Goal: Information Seeking & Learning: Learn about a topic

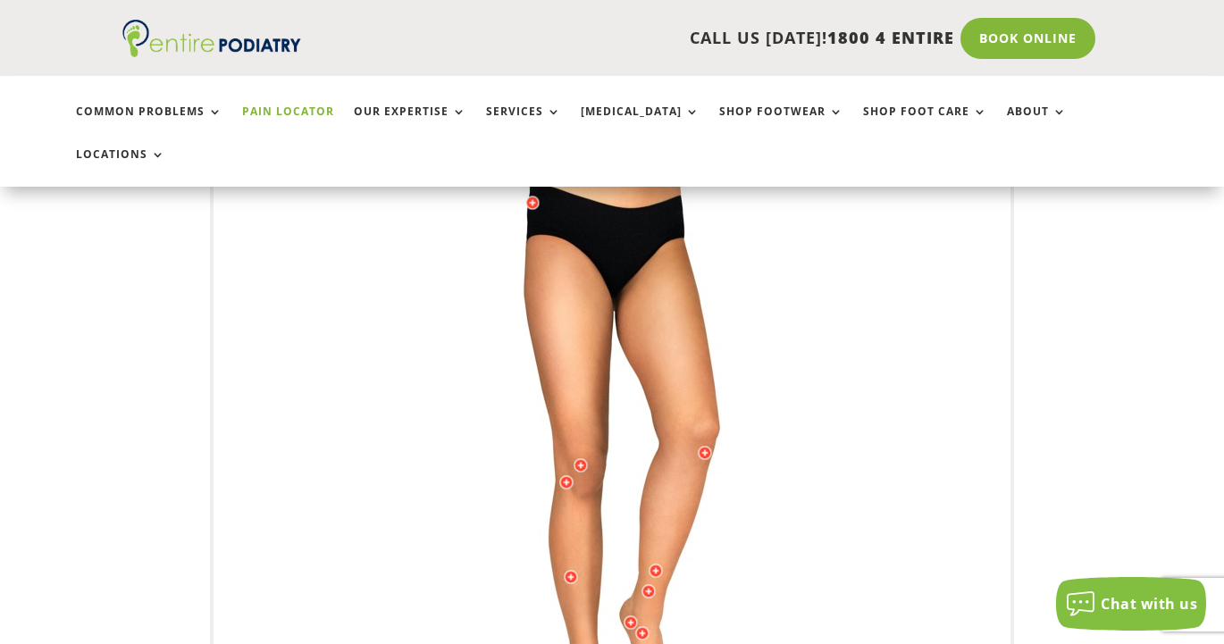
scroll to position [343, 0]
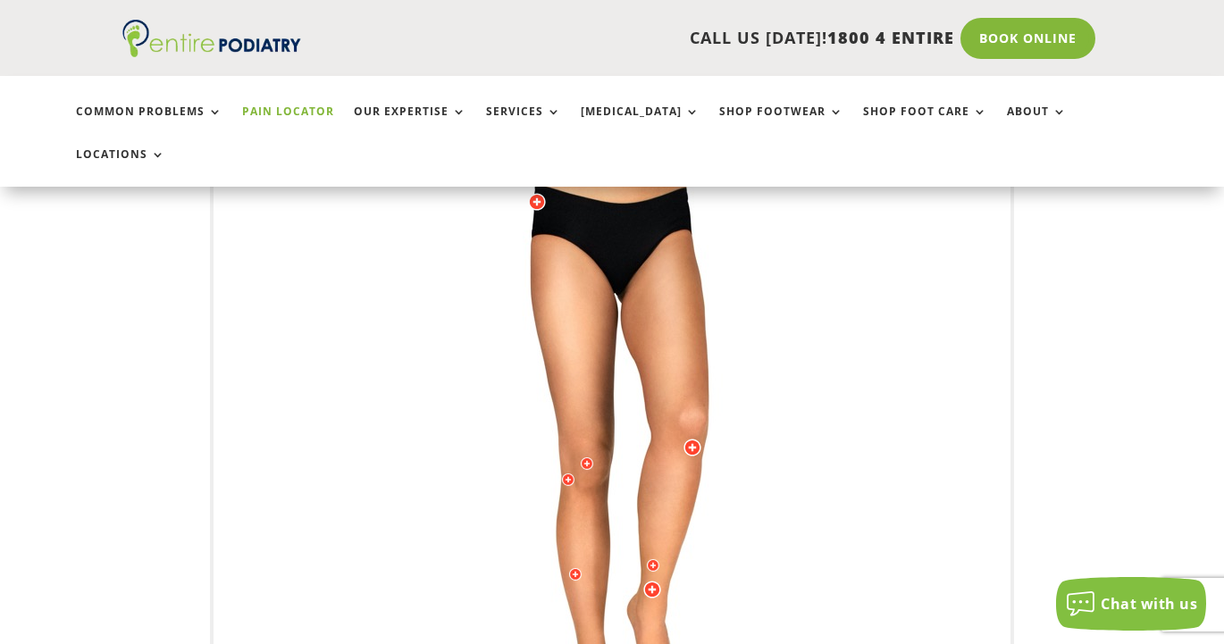
drag, startPoint x: 568, startPoint y: 291, endPoint x: 636, endPoint y: 298, distance: 68.3
click at [636, 298] on img at bounding box center [612, 473] width 493 height 715
click at [683, 292] on img at bounding box center [612, 473] width 493 height 715
click at [576, 317] on img at bounding box center [612, 473] width 493 height 715
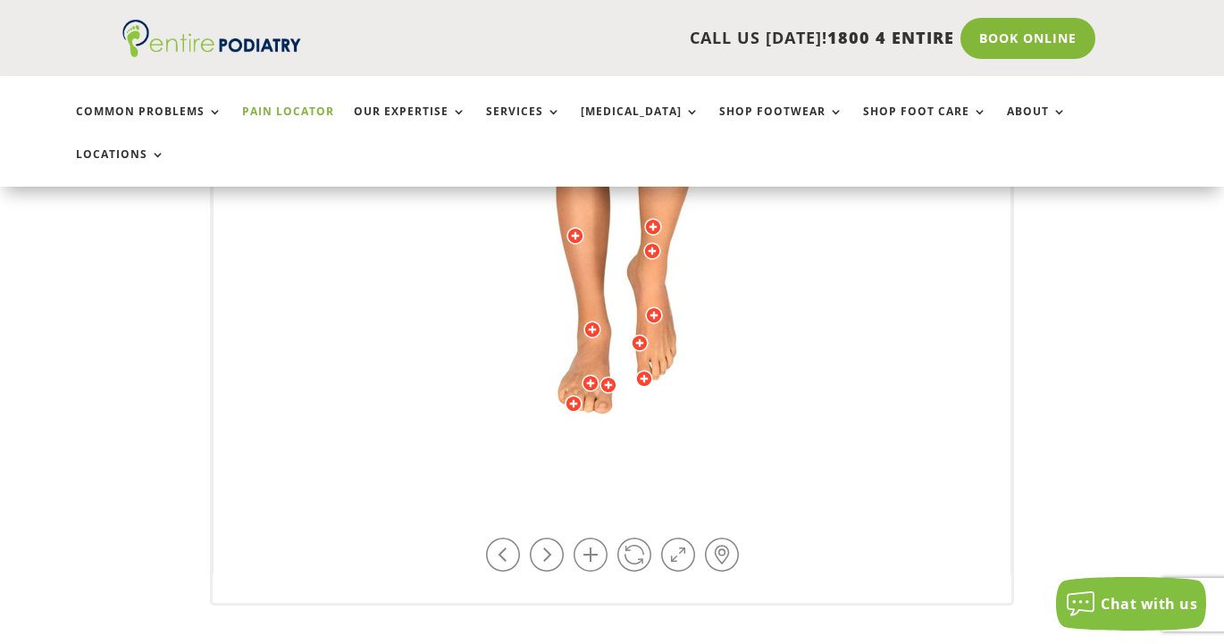
scroll to position [680, 0]
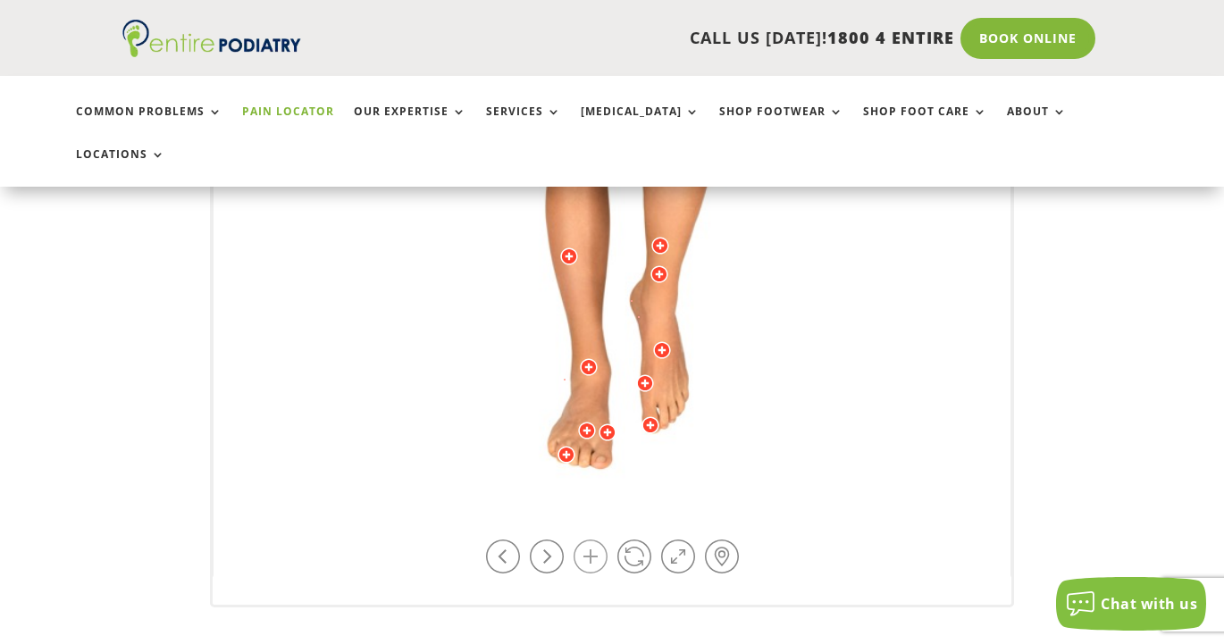
click at [590, 540] on link at bounding box center [591, 557] width 34 height 34
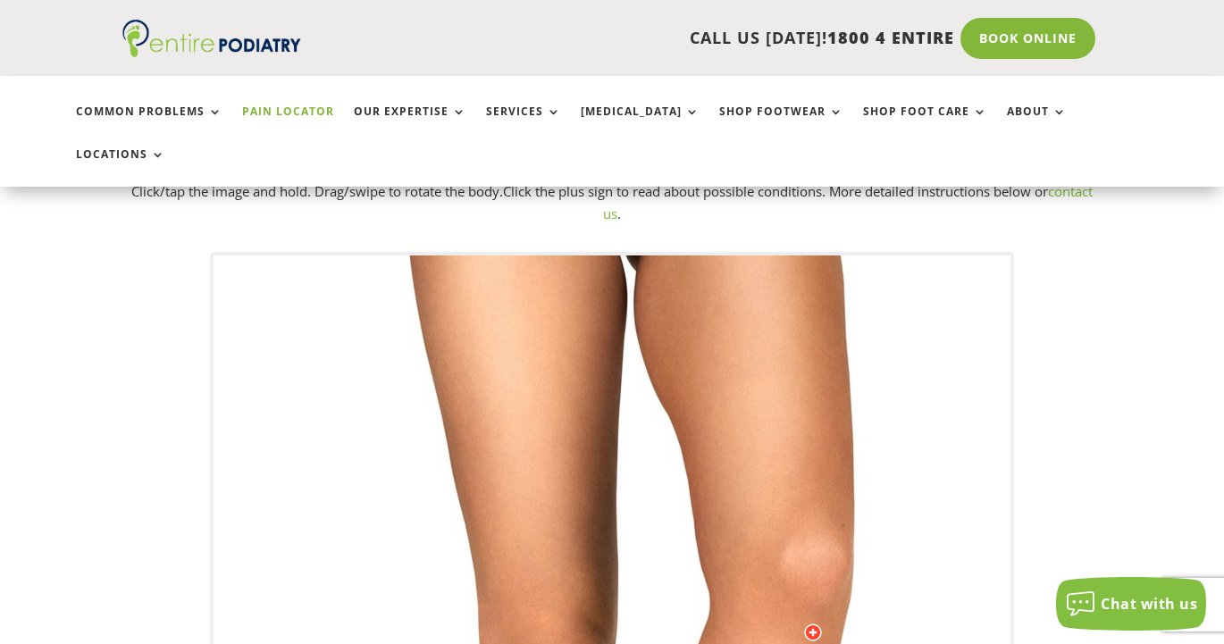
scroll to position [118, 0]
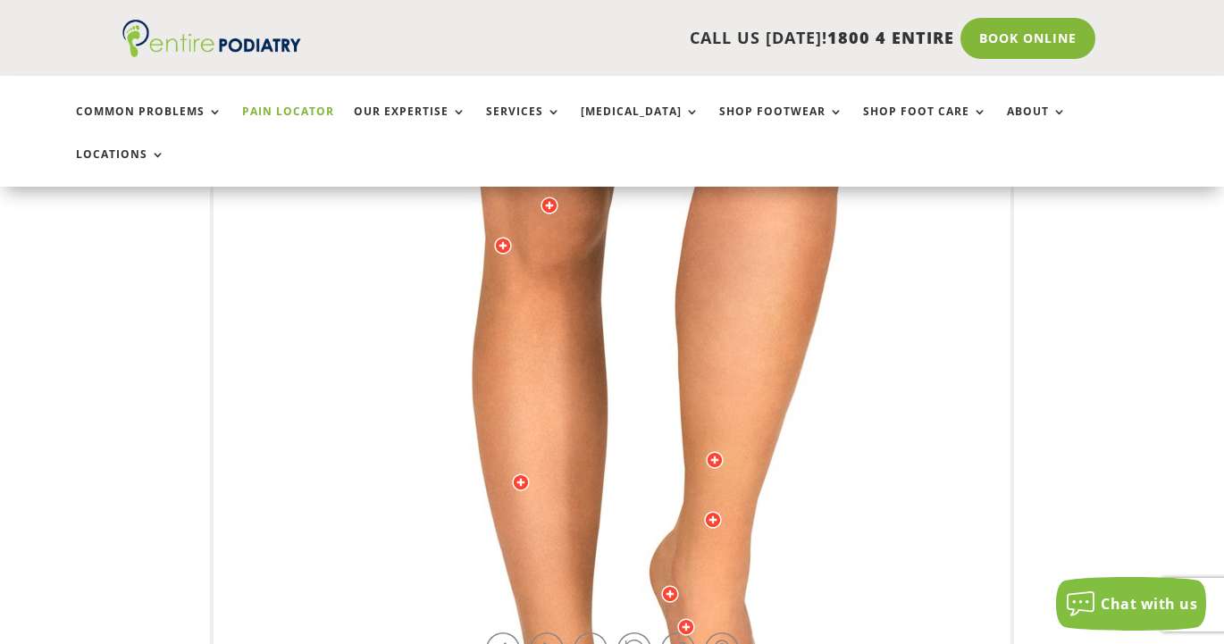
scroll to position [585, 0]
click at [716, 634] on link at bounding box center [722, 651] width 34 height 34
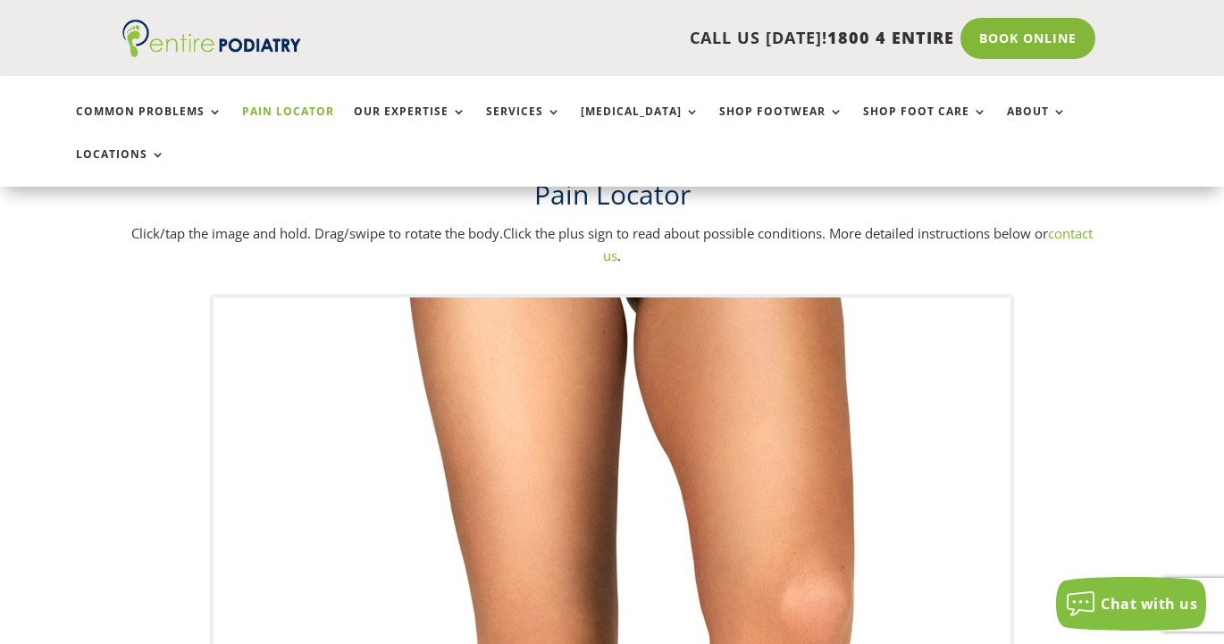
scroll to position [81, 0]
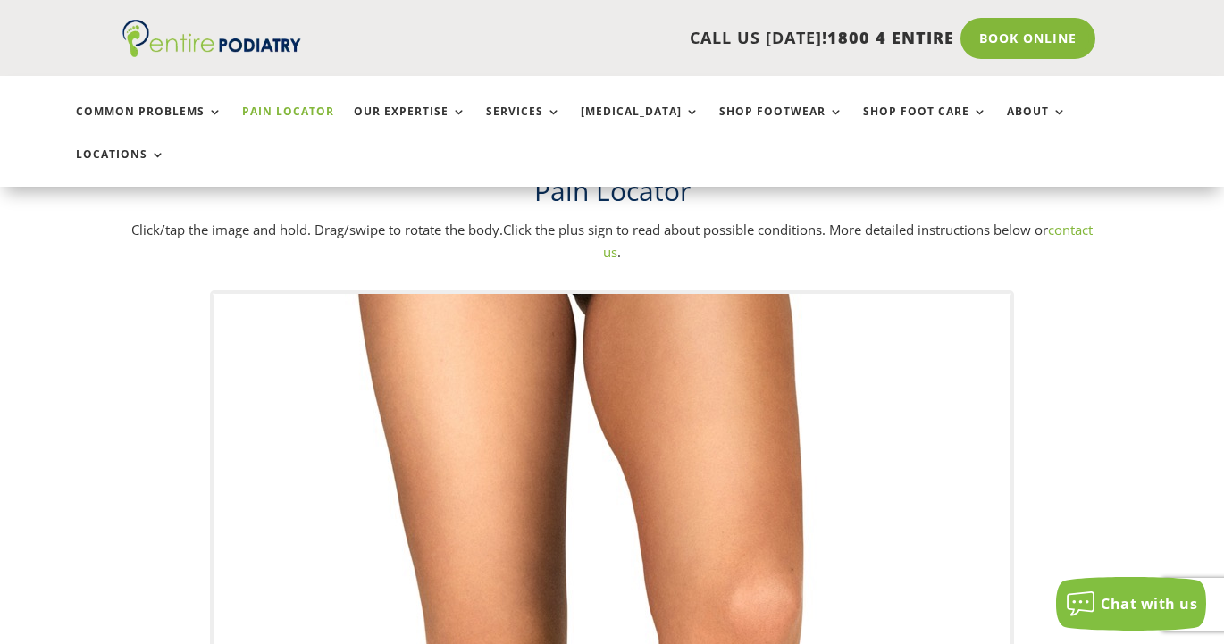
drag, startPoint x: 810, startPoint y: 382, endPoint x: 761, endPoint y: 386, distance: 48.4
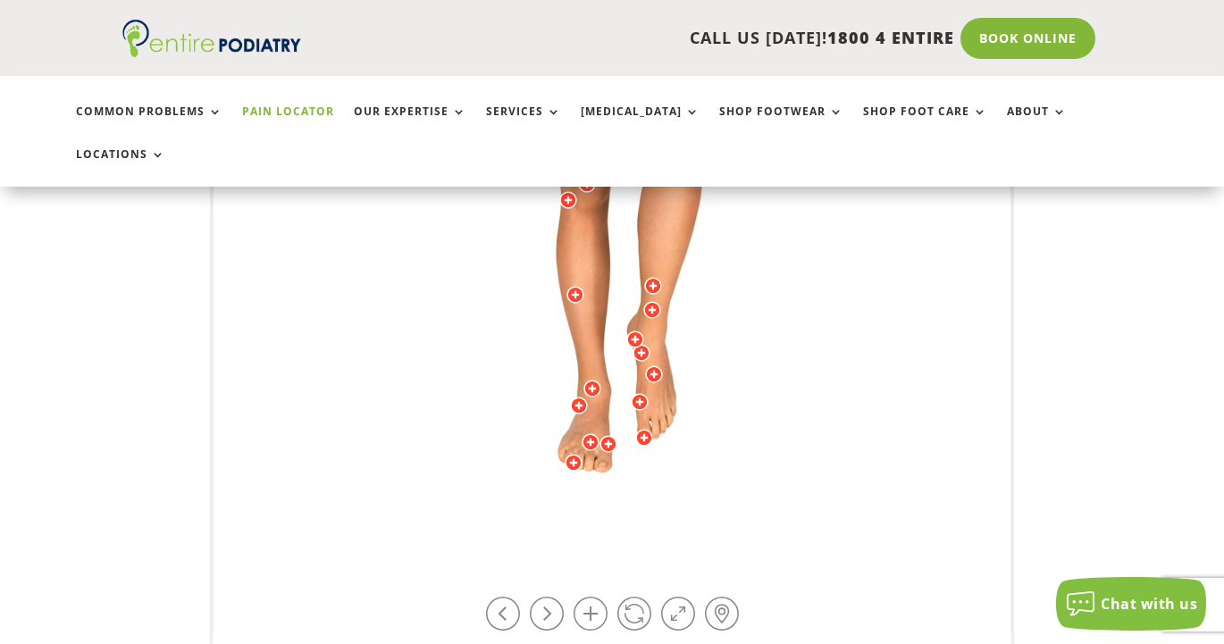
scroll to position [609, 0]
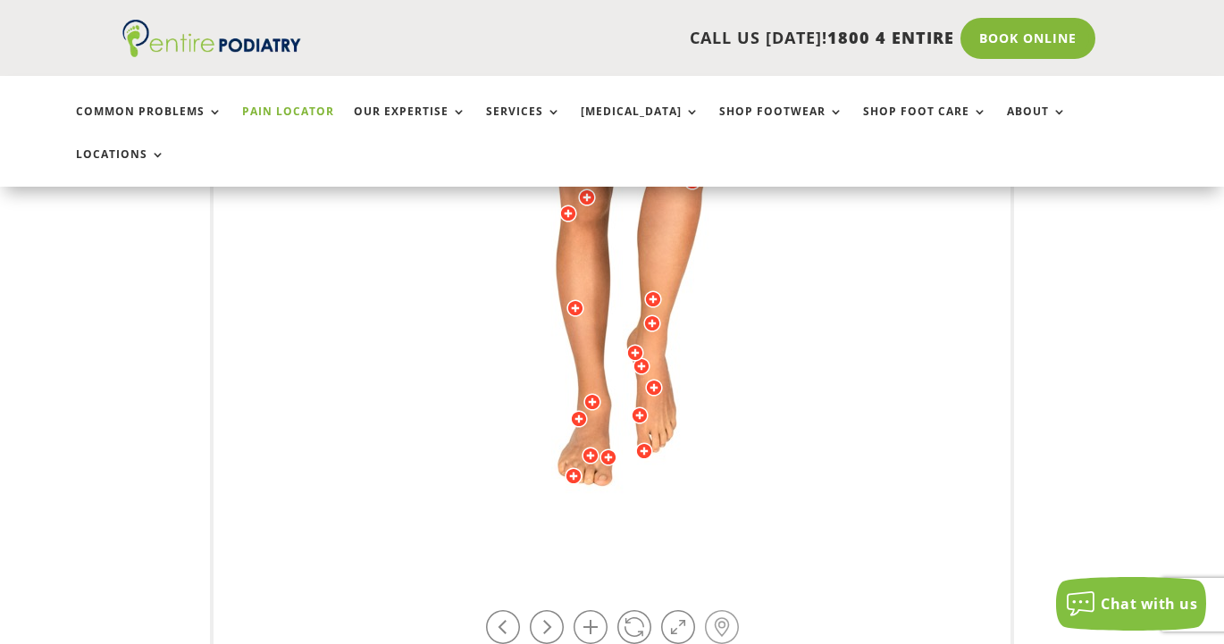
click at [727, 610] on link at bounding box center [722, 627] width 34 height 34
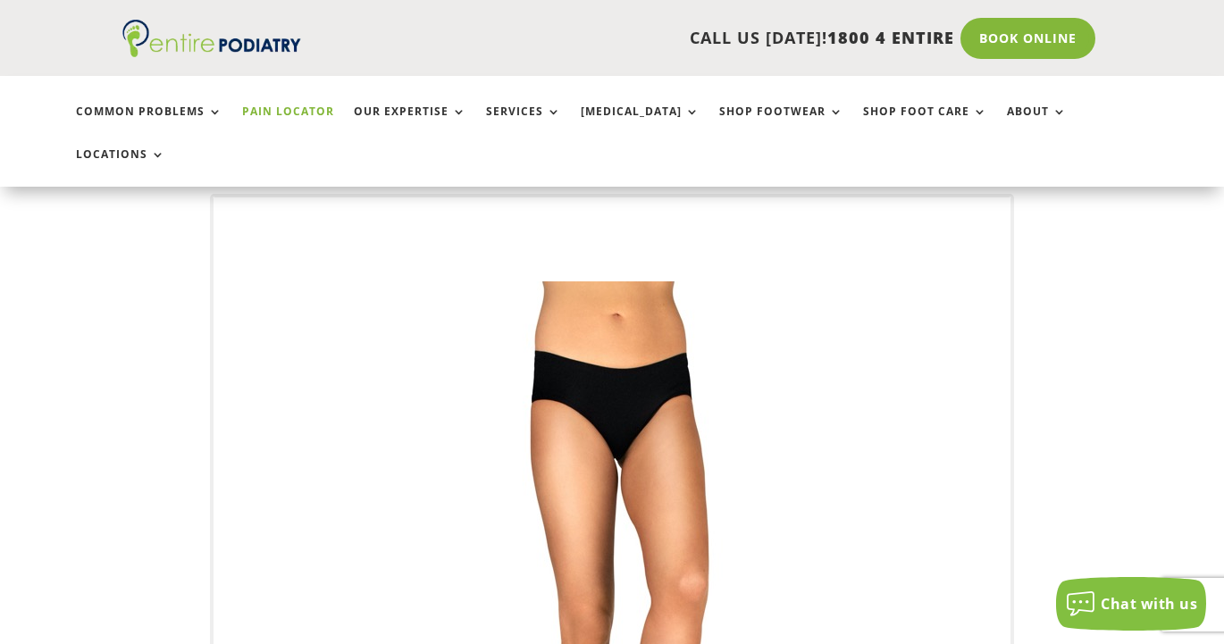
scroll to position [166, 0]
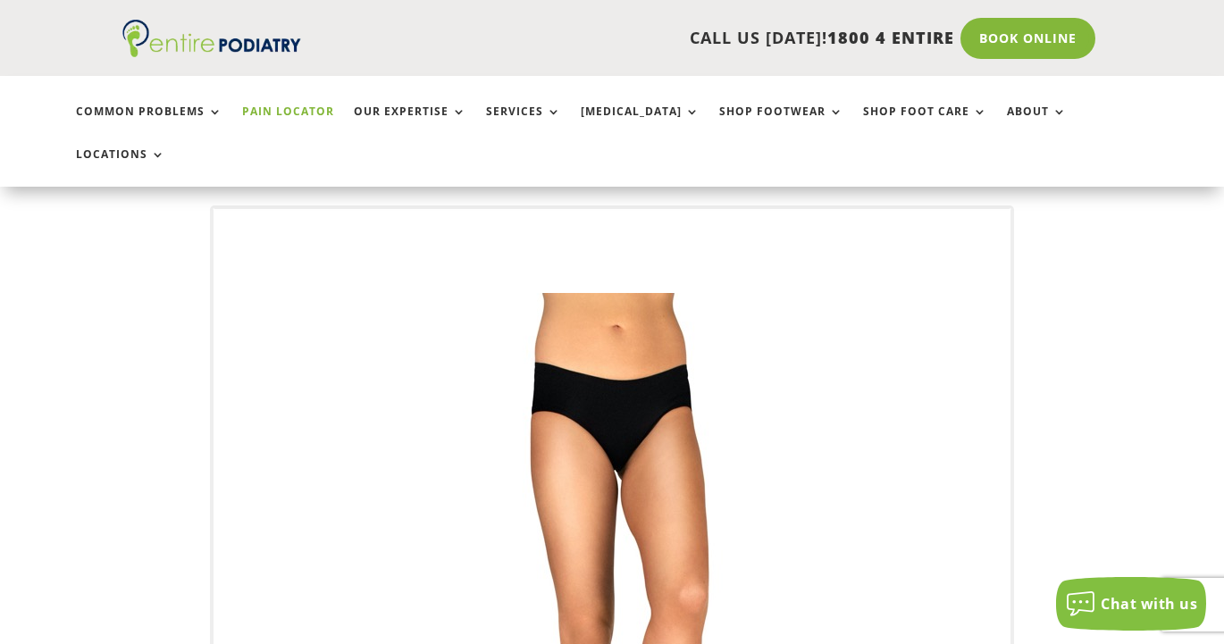
click at [573, 488] on img at bounding box center [612, 650] width 493 height 715
click at [552, 486] on img at bounding box center [612, 650] width 493 height 715
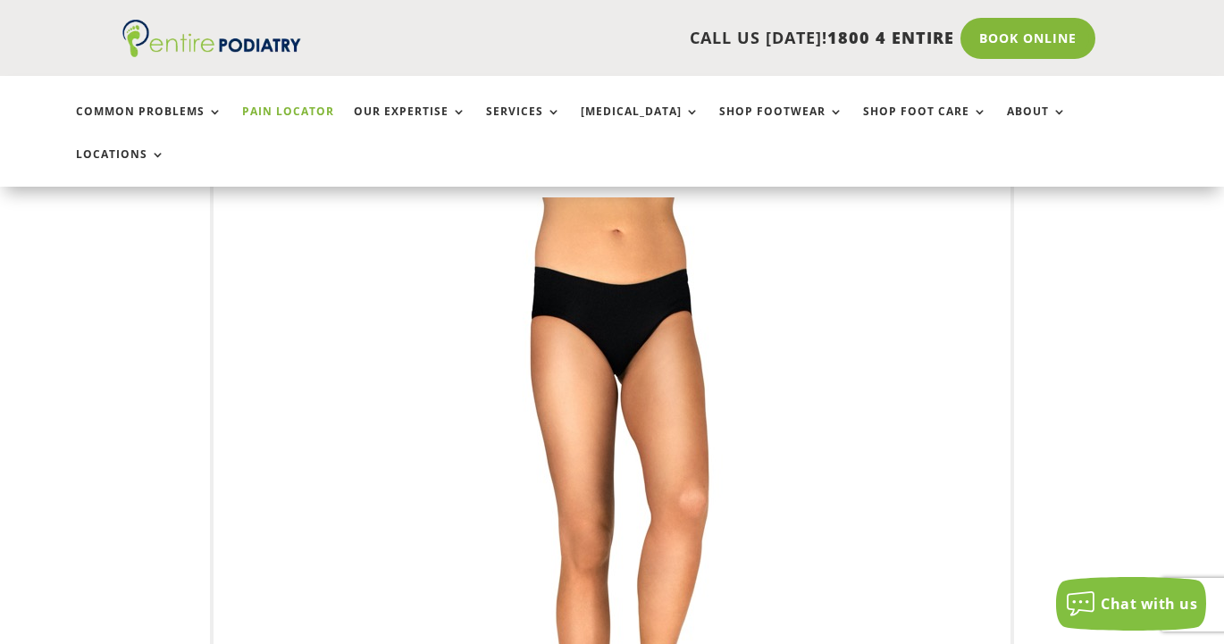
scroll to position [261, 0]
